Goal: Communication & Community: Answer question/provide support

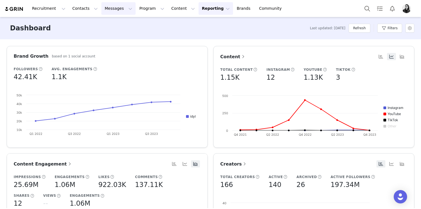
click at [111, 8] on button "Messages Messages" at bounding box center [118, 8] width 34 height 13
click at [111, 36] on div "Inbox" at bounding box center [117, 35] width 37 height 6
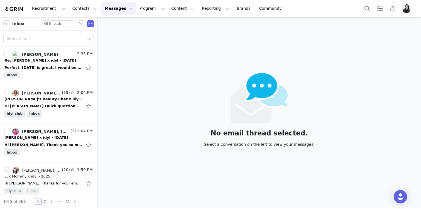
click at [54, 73] on div "Inbox" at bounding box center [48, 76] width 88 height 8
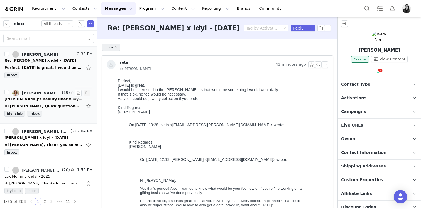
click at [47, 99] on div "[PERSON_NAME]'s Beauty Chat x idyl - Potential partnership" at bounding box center [43, 99] width 78 height 6
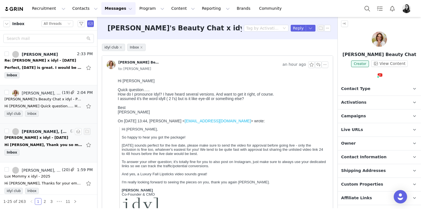
click at [38, 140] on div "Hi [PERSON_NAME], Thank you so much for your kind words — it’s always a pleasur…" at bounding box center [48, 144] width 88 height 9
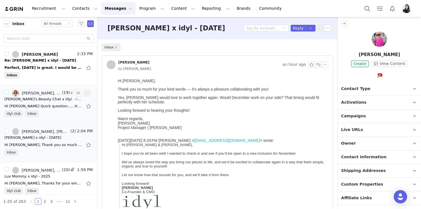
click at [45, 103] on div "Hi [PERSON_NAME] Quick question….. How do I pronounce Idyl? I have heard severa…" at bounding box center [48, 106] width 88 height 9
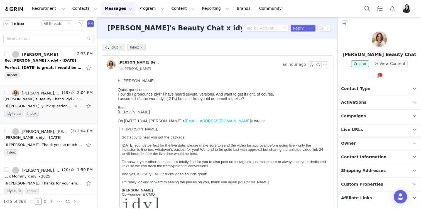
click at [330, 65] on div "[PERSON_NAME] Beauty Chat an hour ago to: [PERSON_NAME]" at bounding box center [217, 66] width 231 height 21
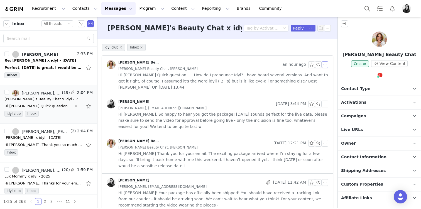
click at [327, 64] on button "button" at bounding box center [325, 64] width 7 height 7
click at [327, 70] on ul "Reply All Forward" at bounding box center [334, 79] width 24 height 20
click at [326, 73] on li "Reply All" at bounding box center [334, 74] width 24 height 9
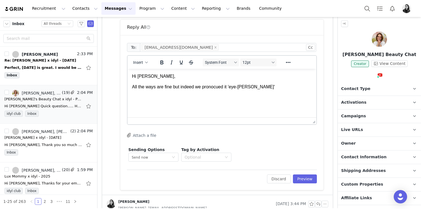
click at [211, 87] on p "All the ways are fine but indeed we pronocued it 'eye-[PERSON_NAME]'" at bounding box center [222, 87] width 180 height 6
click at [207, 88] on p "All the ways are fine but indeed we pranced it 'eye-[PERSON_NAME]'" at bounding box center [222, 87] width 180 height 6
click at [224, 94] on html "Hi [PERSON_NAME], All the ways are fine but indeed we pronounced it 'eye-[PERSO…" at bounding box center [222, 82] width 189 height 26
click at [220, 88] on p "All the ways are fine but indeed we pronounced it 'eye-[PERSON_NAME]'" at bounding box center [222, 87] width 180 height 6
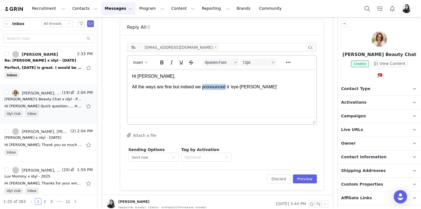
click at [220, 88] on p "All the ways are fine but indeed we pronounced it 'eye-[PERSON_NAME]'" at bounding box center [222, 87] width 180 height 6
click at [218, 95] on html "Hi [PERSON_NAME], All the ways are fine but indeed we pronounced it 'eye-[PERSO…" at bounding box center [222, 82] width 189 height 26
click at [227, 86] on p "All the ways are fine but indeed we pronounced it 'eye-[PERSON_NAME]'" at bounding box center [222, 87] width 180 height 6
click at [265, 86] on p "All the ways are fine but indeed we pronounce it 'eye-[PERSON_NAME]'" at bounding box center [222, 87] width 180 height 6
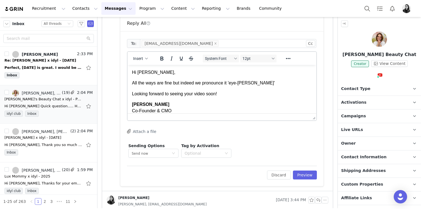
scroll to position [33, 0]
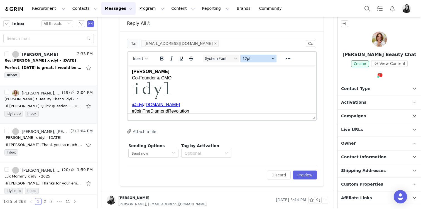
click at [256, 60] on span "12pt" at bounding box center [256, 58] width 27 height 4
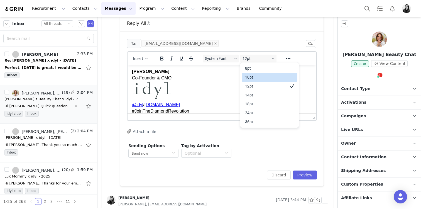
click at [253, 74] on div "10pt" at bounding box center [265, 77] width 41 height 7
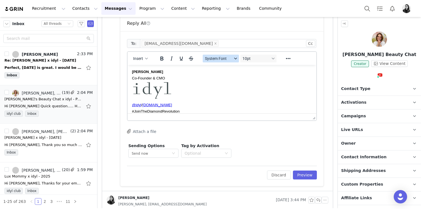
click at [227, 59] on span "System Font" at bounding box center [218, 58] width 27 height 4
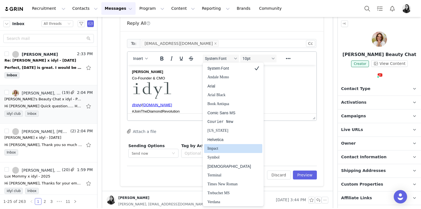
click at [212, 140] on div "Helvetica" at bounding box center [230, 139] width 44 height 7
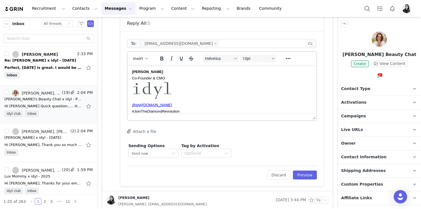
scroll to position [0, 0]
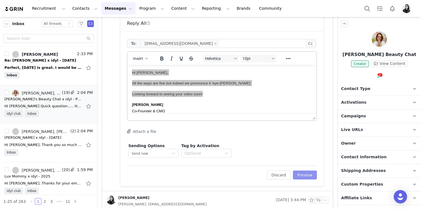
click at [306, 173] on button "Preview" at bounding box center [305, 174] width 24 height 9
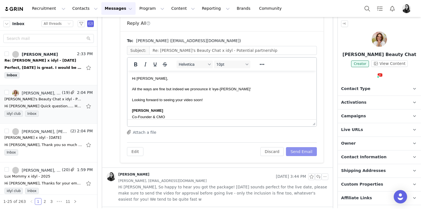
click at [304, 153] on button "Send Email" at bounding box center [301, 151] width 31 height 9
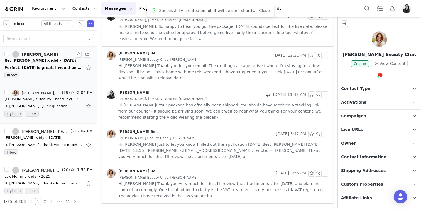
click at [47, 70] on div "Perfect, [DATE] is great. I would be interested in the [PERSON_NAME] as that wo…" at bounding box center [43, 68] width 78 height 6
